Goal: Navigation & Orientation: Find specific page/section

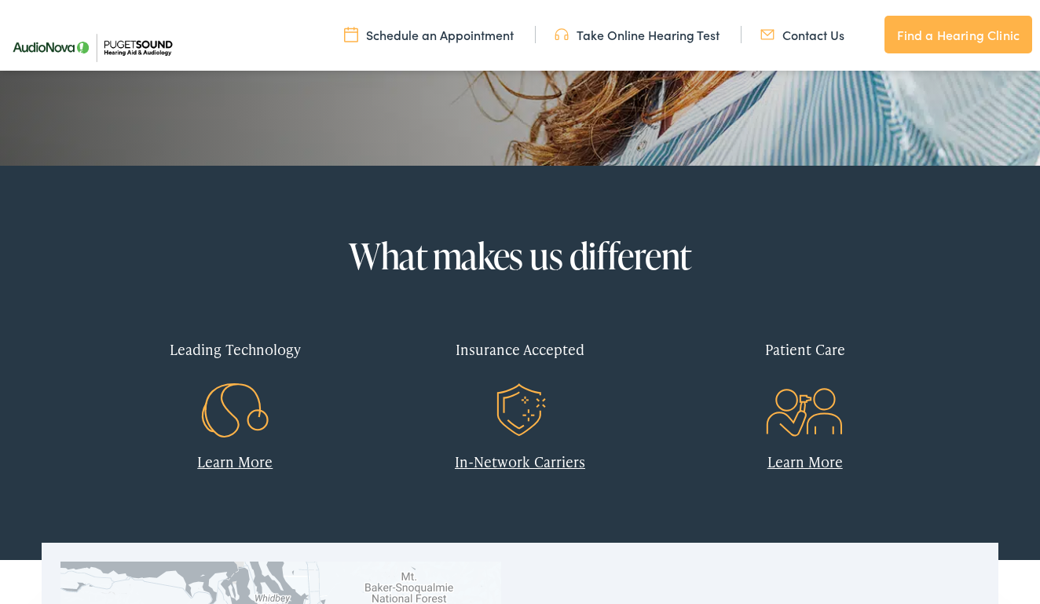
scroll to position [495, 0]
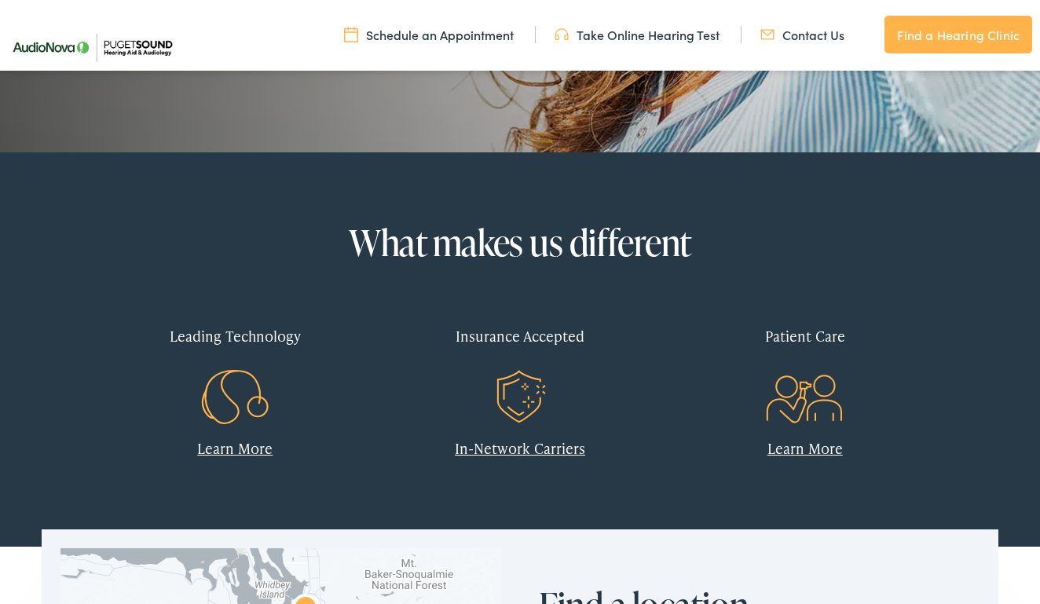
click at [520, 449] on link "In-Network Carriers" at bounding box center [520, 449] width 130 height 20
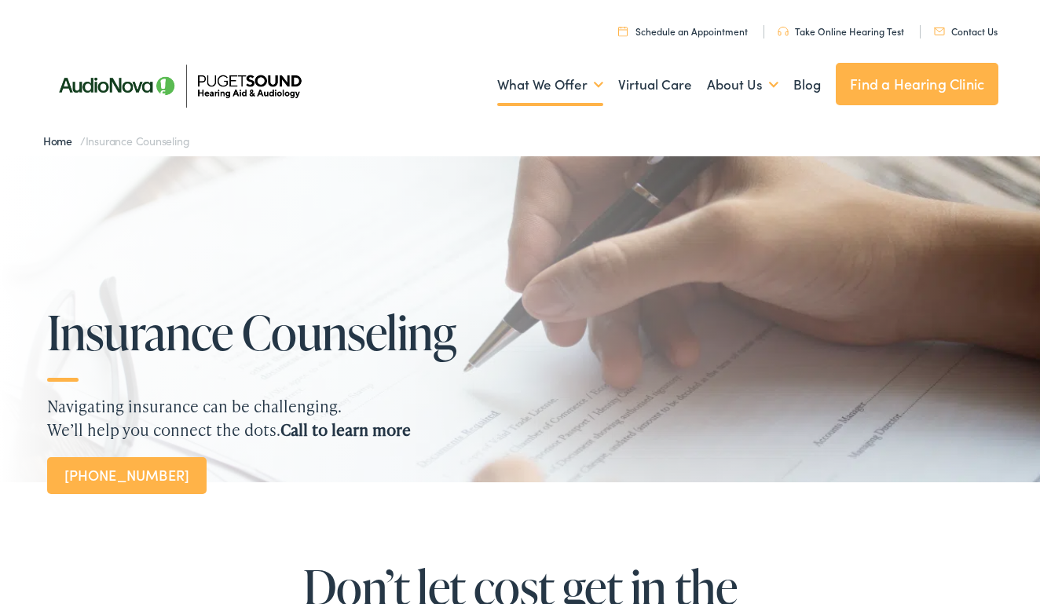
click at [714, 33] on link "Schedule an Appointment" at bounding box center [683, 30] width 130 height 13
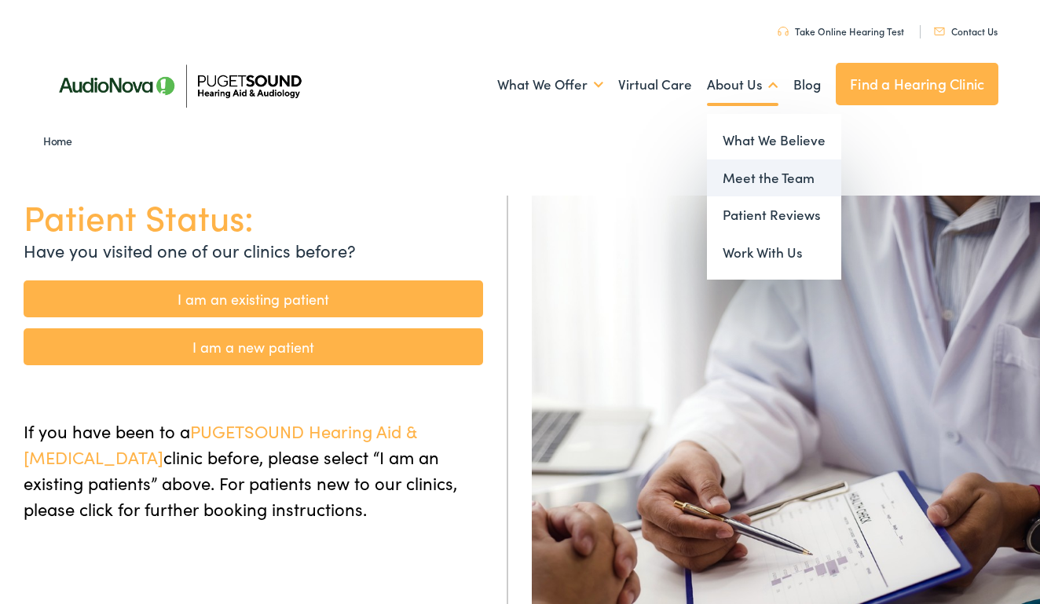
click at [772, 178] on link "Meet the Team" at bounding box center [774, 179] width 134 height 38
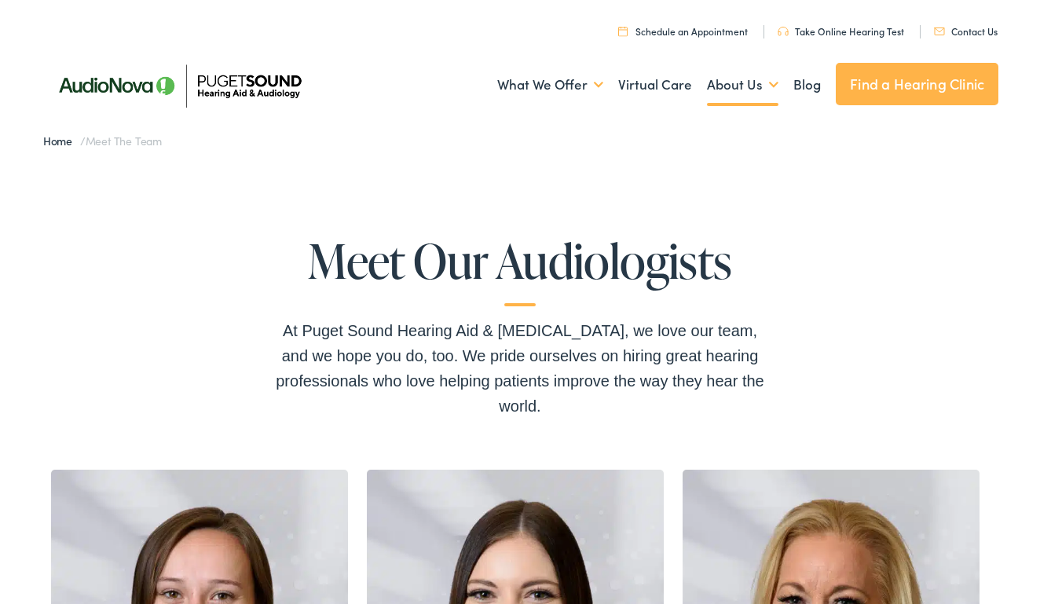
click at [875, 91] on link "Find a Hearing Clinic" at bounding box center [917, 84] width 163 height 42
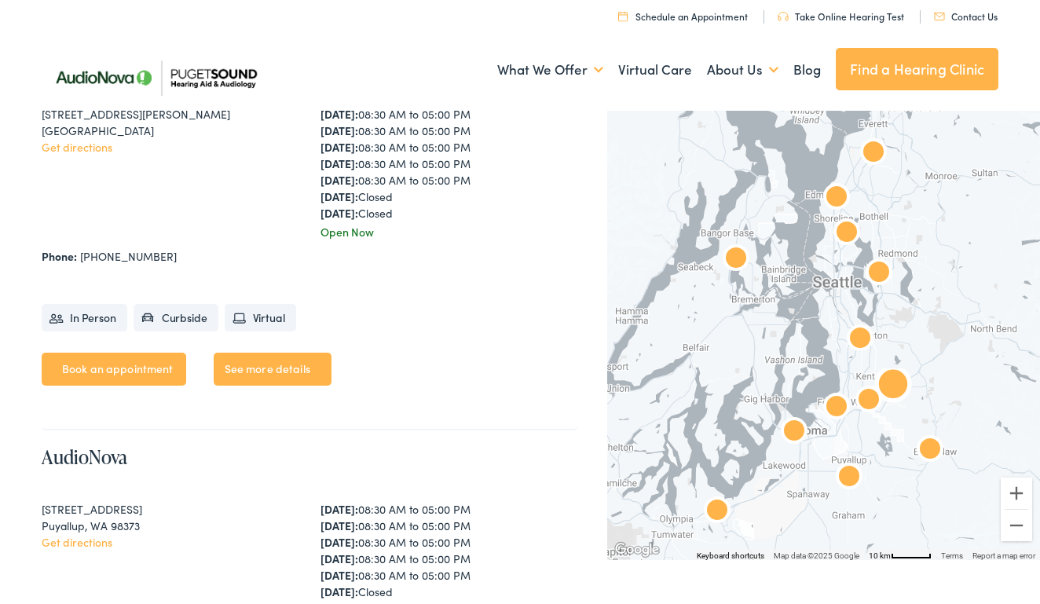
scroll to position [3245, 0]
